Goal: Information Seeking & Learning: Learn about a topic

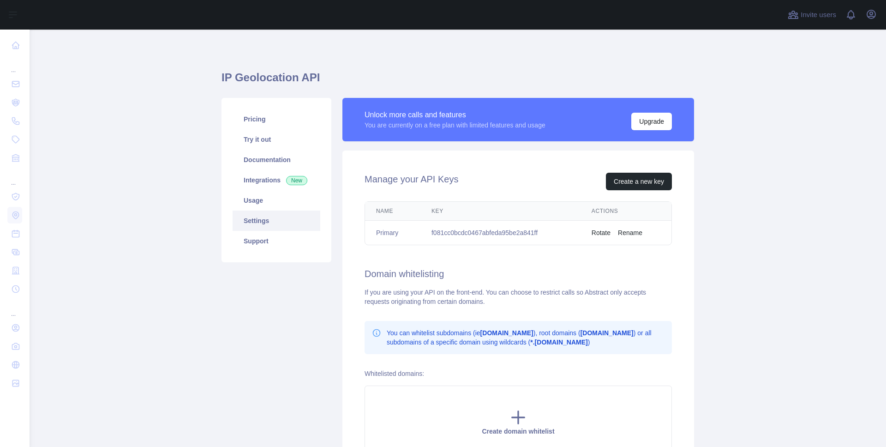
click at [752, 83] on main "IP Geolocation API Pricing Try it out Documentation Integrations New Usage Sett…" at bounding box center [458, 238] width 857 height 417
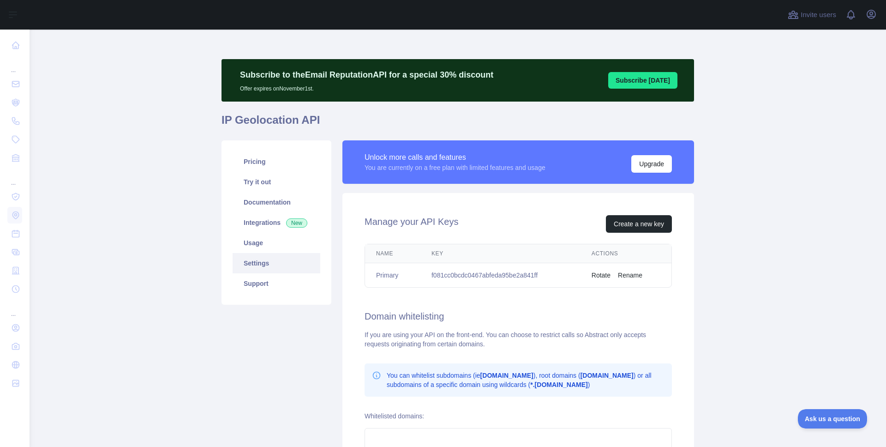
click at [194, 222] on main "Subscribe to the Email Reputation API for a special 30 % discount Offer expires…" at bounding box center [458, 238] width 857 height 417
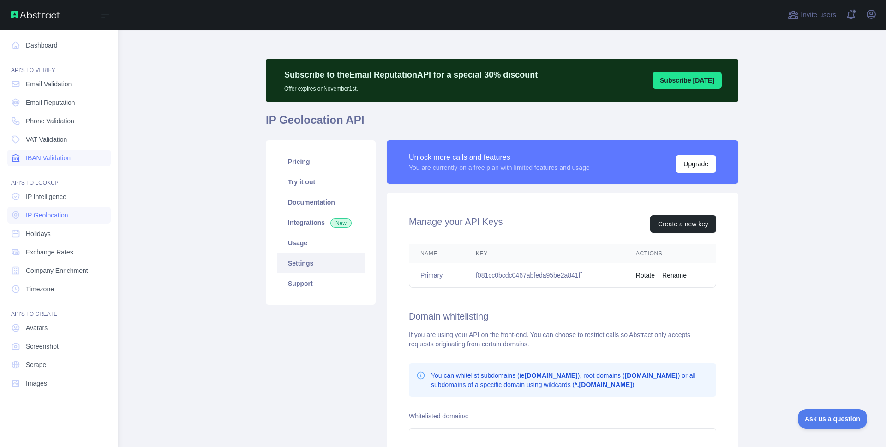
click at [42, 156] on span "IBAN Validation" at bounding box center [48, 157] width 45 height 9
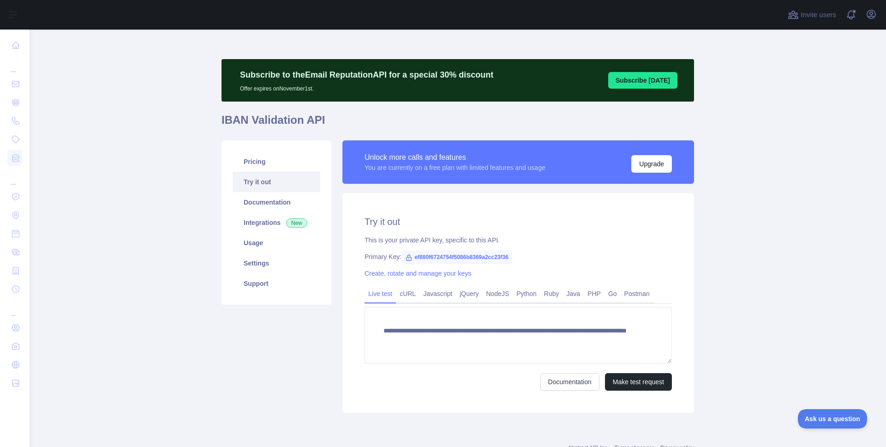
click at [239, 360] on div "Pricing Try it out Documentation Integrations New Usage Settings Support" at bounding box center [276, 276] width 121 height 272
click at [776, 282] on main "**********" at bounding box center [458, 238] width 857 height 417
click at [870, 18] on icon "button" at bounding box center [871, 14] width 8 height 8
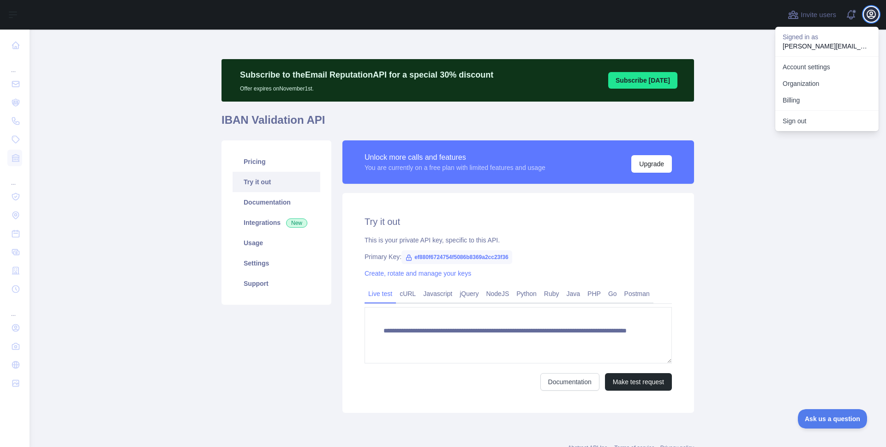
click at [870, 18] on icon "button" at bounding box center [871, 14] width 8 height 8
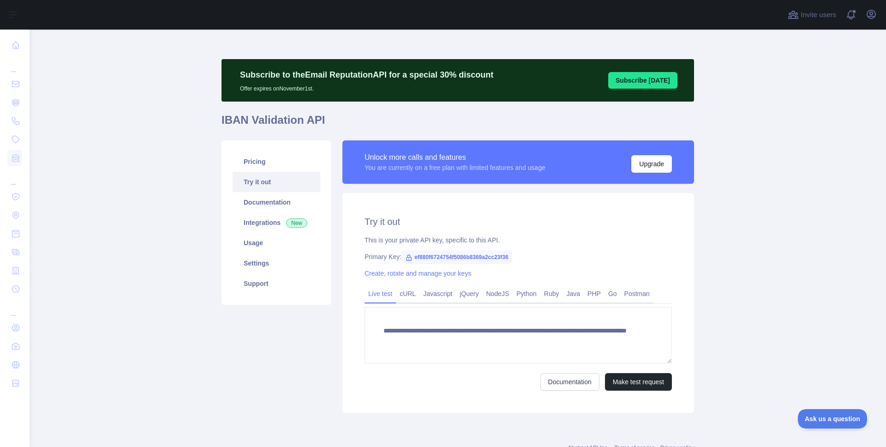
click at [831, 201] on main "**********" at bounding box center [458, 238] width 857 height 417
click at [158, 233] on main "**********" at bounding box center [458, 238] width 857 height 417
click at [253, 216] on link "Integrations New" at bounding box center [277, 222] width 88 height 20
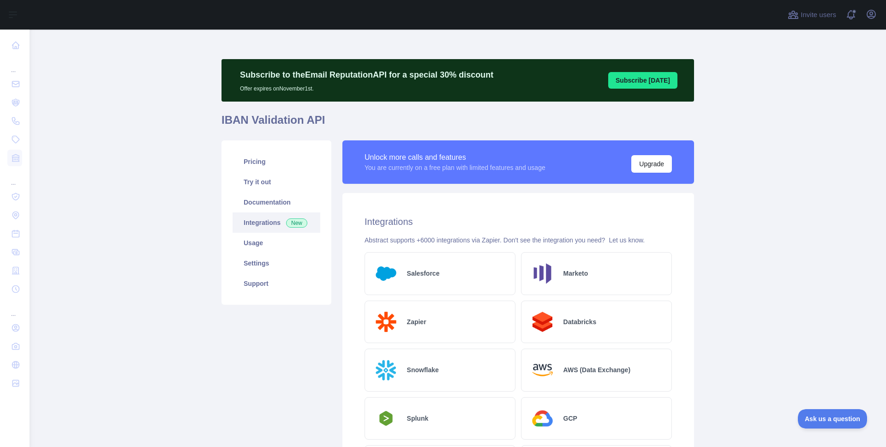
click at [186, 333] on main "Subscribe to the Email Reputation API for a special 30 % discount Offer expires…" at bounding box center [458, 238] width 857 height 417
click at [258, 241] on link "Usage" at bounding box center [277, 243] width 88 height 20
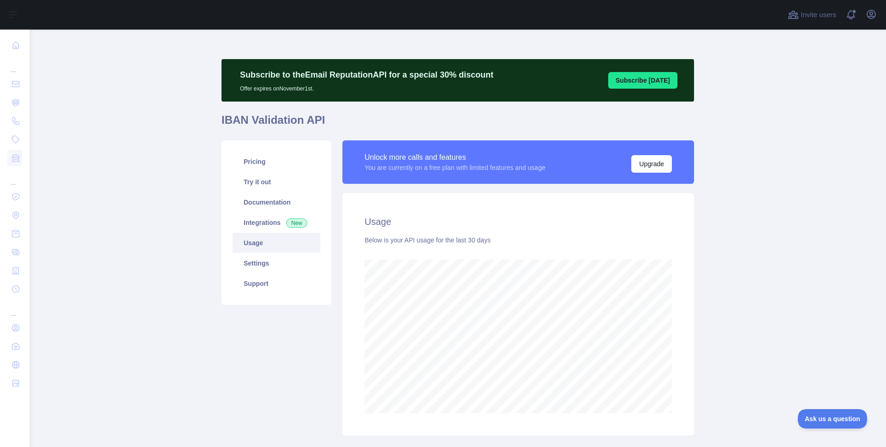
scroll to position [417, 857]
click at [254, 221] on link "Integrations New" at bounding box center [277, 222] width 88 height 20
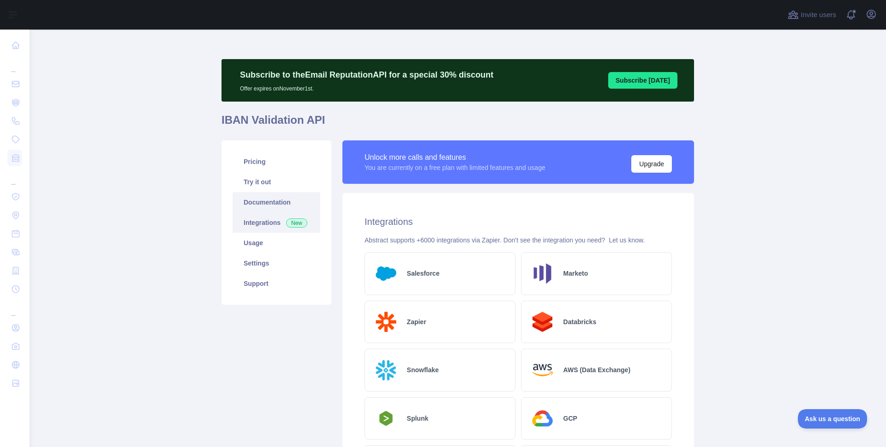
click at [257, 204] on link "Documentation" at bounding box center [277, 202] width 88 height 20
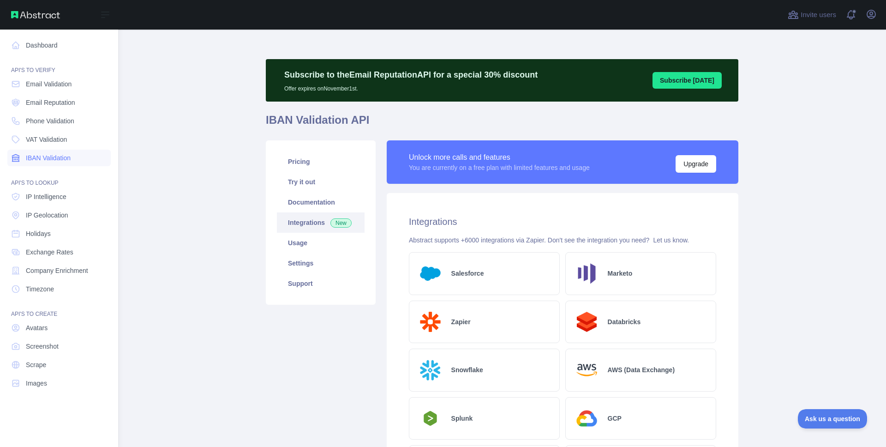
click at [51, 153] on span "IBAN Validation" at bounding box center [48, 157] width 45 height 9
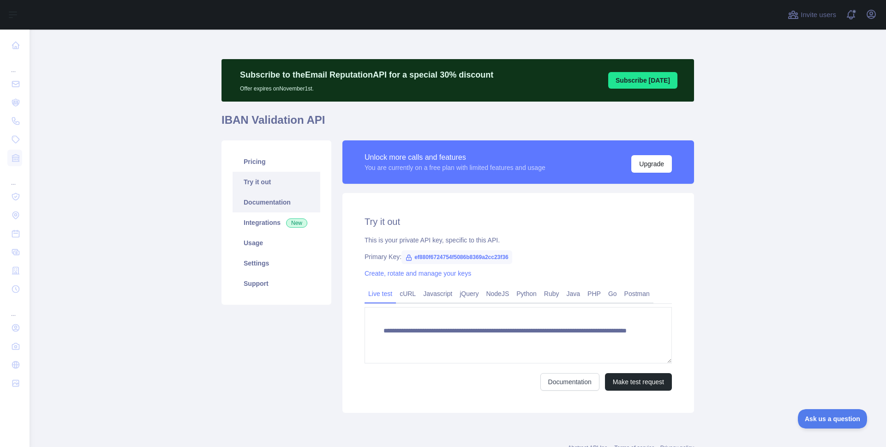
click at [260, 196] on link "Documentation" at bounding box center [277, 202] width 88 height 20
